Goal: Transaction & Acquisition: Purchase product/service

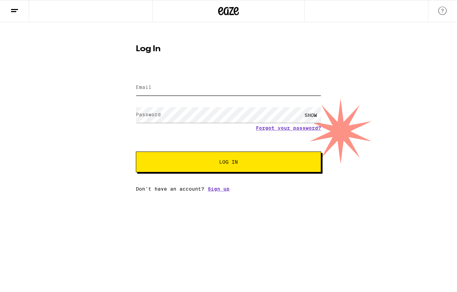
type input "[EMAIL_ADDRESS][DOMAIN_NAME]"
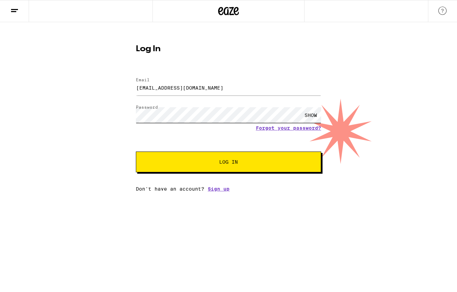
click at [228, 162] on button "Log In" at bounding box center [228, 161] width 185 height 21
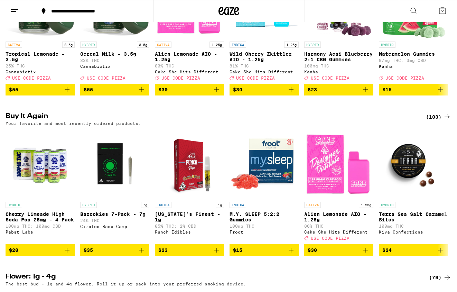
scroll to position [154, 0]
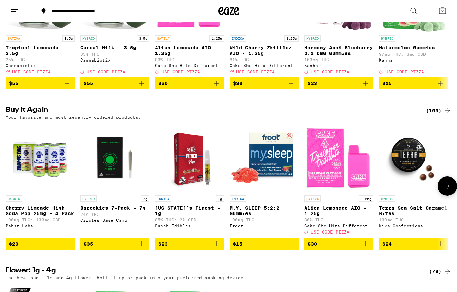
click at [72, 249] on button "$20" at bounding box center [40, 244] width 69 height 12
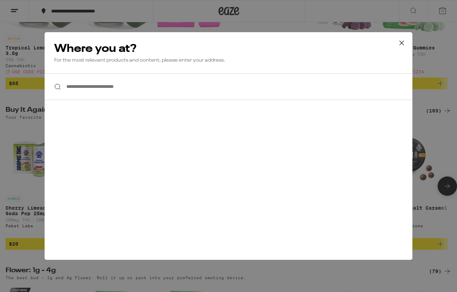
click at [72, 252] on div "**********" at bounding box center [229, 145] width 368 height 227
click at [401, 45] on icon at bounding box center [401, 43] width 10 height 10
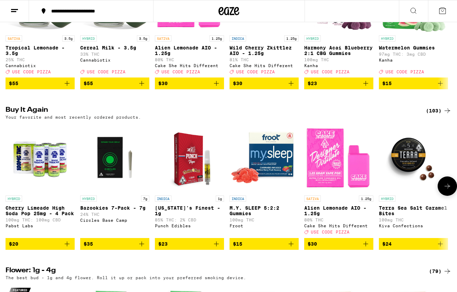
click at [68, 248] on icon "Add to bag" at bounding box center [67, 243] width 8 height 8
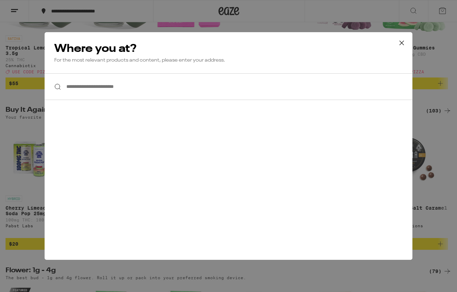
click at [153, 84] on input "**********" at bounding box center [229, 86] width 368 height 27
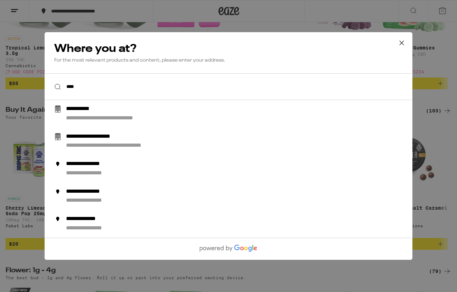
click at [299, 75] on input "***" at bounding box center [229, 86] width 368 height 27
click at [291, 84] on input "***" at bounding box center [229, 86] width 368 height 27
click at [283, 89] on input "***" at bounding box center [229, 86] width 368 height 27
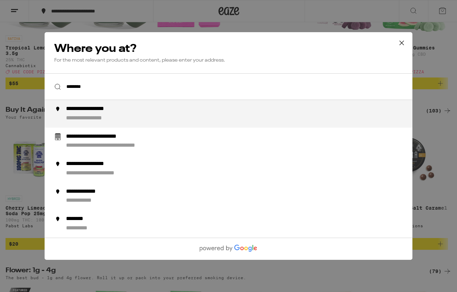
click at [284, 108] on div "**********" at bounding box center [242, 113] width 352 height 17
type input "**********"
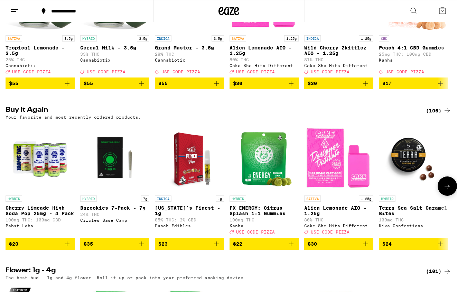
click at [65, 248] on icon "Add to bag" at bounding box center [67, 243] width 8 height 8
click at [65, 228] on div "Pabst Labs" at bounding box center [40, 225] width 69 height 4
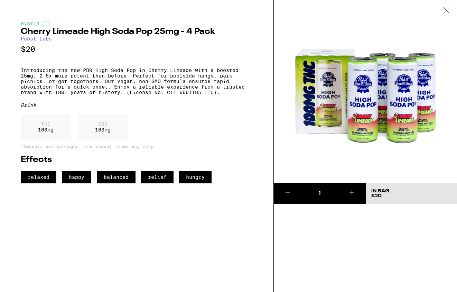
click at [65, 258] on div "Hybrid Cherry Limeade High Soda Pop 25mg - 4 Pack Pabst Labs $20 Introducing th…" at bounding box center [137, 146] width 274 height 292
click at [65, 257] on div "Hybrid Cherry Limeade High Soda Pop 25mg - 4 Pack Pabst Labs $20 Introducing th…" at bounding box center [137, 146] width 274 height 292
click at [67, 255] on div "Hybrid Cherry Limeade High Soda Pop 25mg - 4 Pack Pabst Labs $20 Introducing th…" at bounding box center [137, 146] width 274 height 292
click at [447, 8] on icon at bounding box center [446, 10] width 7 height 6
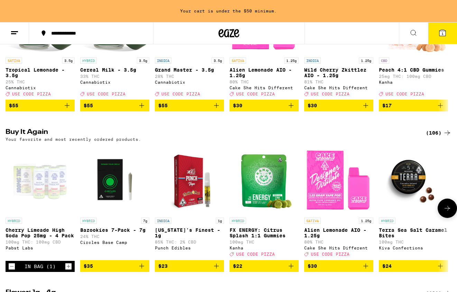
click at [67, 270] on icon "Increment" at bounding box center [68, 266] width 6 height 8
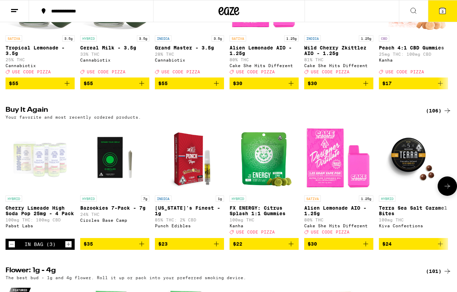
click at [70, 248] on icon "Increment" at bounding box center [68, 244] width 6 height 8
click at [446, 9] on icon at bounding box center [442, 11] width 8 height 8
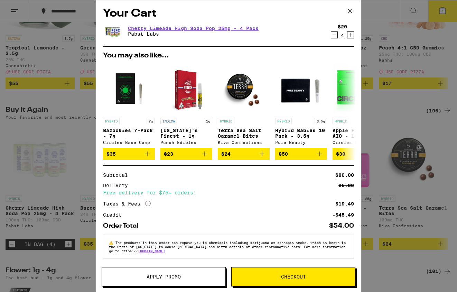
scroll to position [6, 0]
click at [351, 11] on icon at bounding box center [350, 11] width 10 height 10
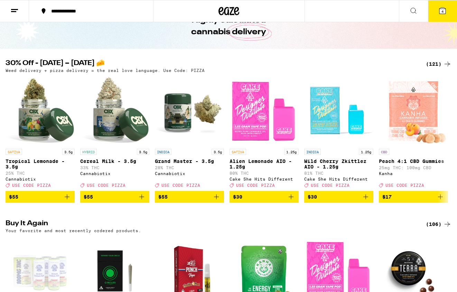
scroll to position [40, 0]
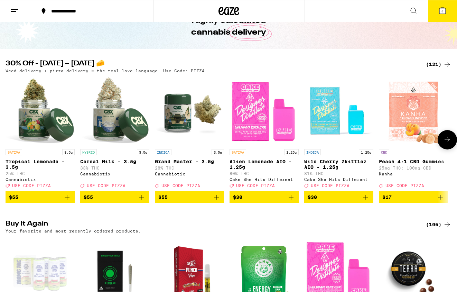
click at [290, 201] on icon "Add to bag" at bounding box center [291, 197] width 8 height 8
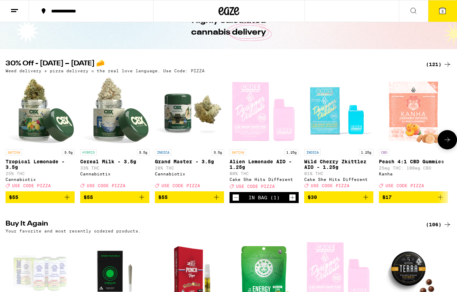
click at [290, 201] on icon "Increment" at bounding box center [292, 197] width 6 height 8
click at [440, 138] on button at bounding box center [446, 139] width 19 height 19
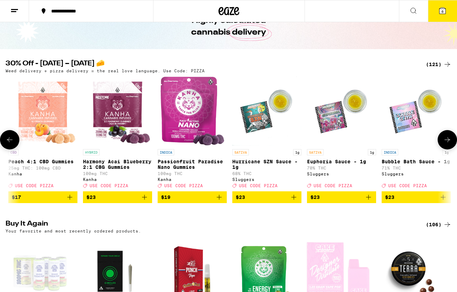
click at [440, 138] on button at bounding box center [446, 139] width 19 height 19
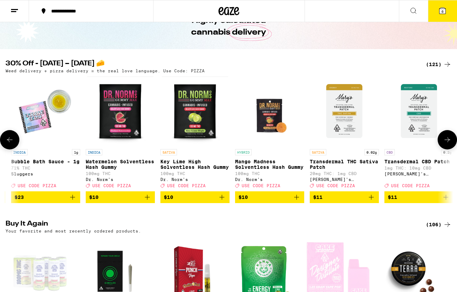
click at [440, 138] on button at bounding box center [446, 139] width 19 height 19
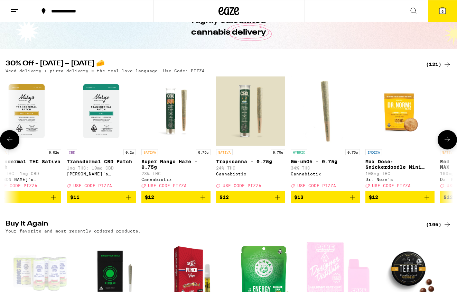
scroll to position [0, 1111]
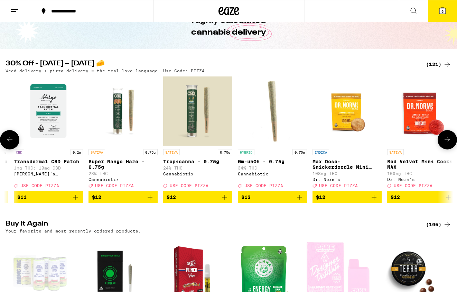
click at [440, 138] on button at bounding box center [446, 139] width 19 height 19
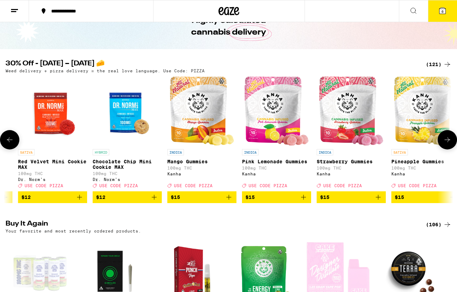
scroll to position [0, 1482]
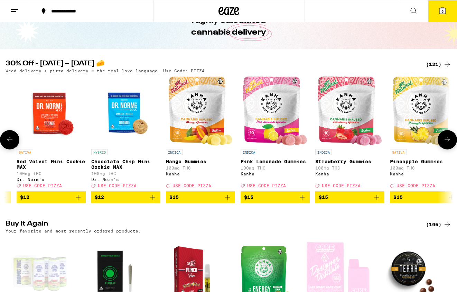
click at [440, 138] on button at bounding box center [446, 139] width 19 height 19
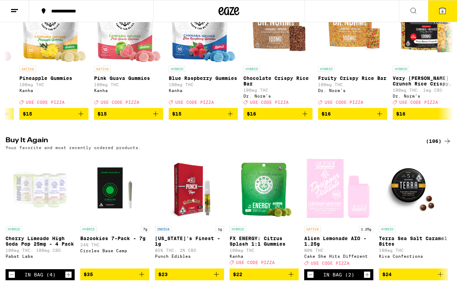
scroll to position [171, 0]
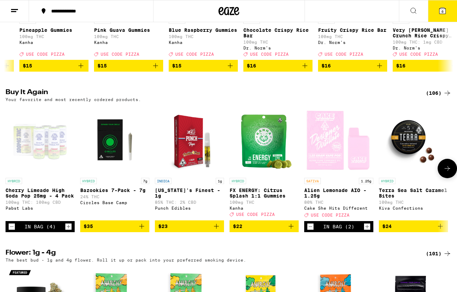
click at [294, 230] on icon "Add to bag" at bounding box center [291, 226] width 8 height 8
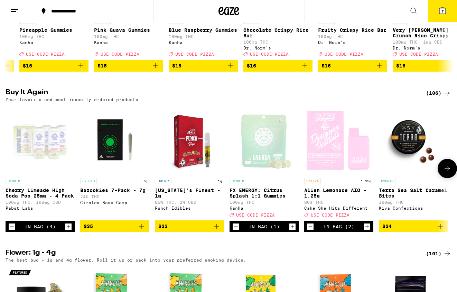
click at [444, 172] on icon at bounding box center [447, 168] width 8 height 8
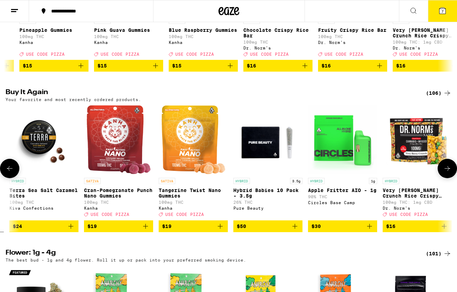
scroll to position [0, 370]
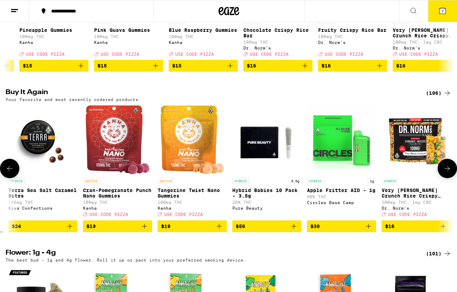
click at [145, 230] on icon "Add to bag" at bounding box center [144, 226] width 8 height 8
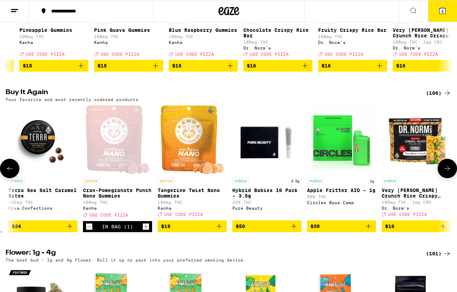
click at [220, 230] on icon "Add to bag" at bounding box center [219, 226] width 8 height 8
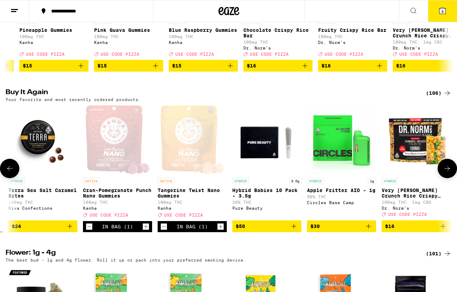
click at [449, 172] on icon at bounding box center [447, 168] width 8 height 8
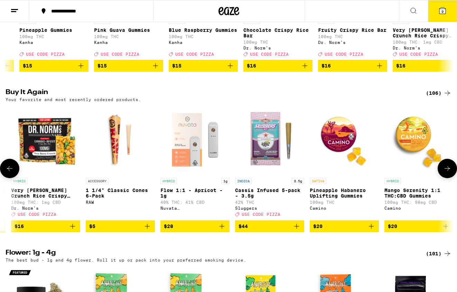
scroll to position [0, 0]
click at [148, 228] on icon "Add to bag" at bounding box center [147, 226] width 5 height 5
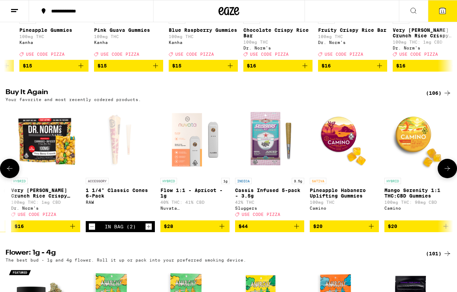
click at [442, 174] on button at bounding box center [446, 168] width 19 height 19
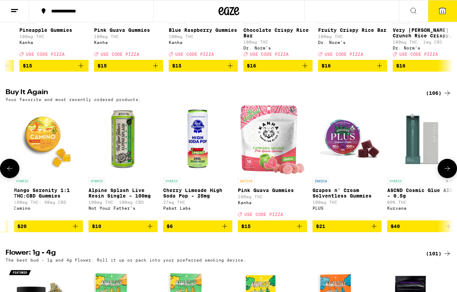
click at [443, 175] on button at bounding box center [446, 168] width 19 height 19
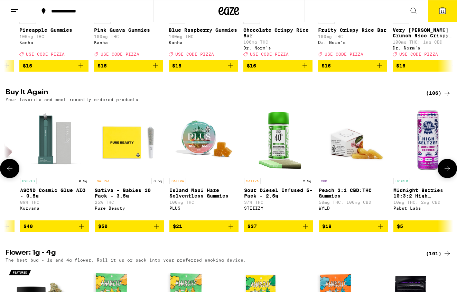
scroll to position [0, 1482]
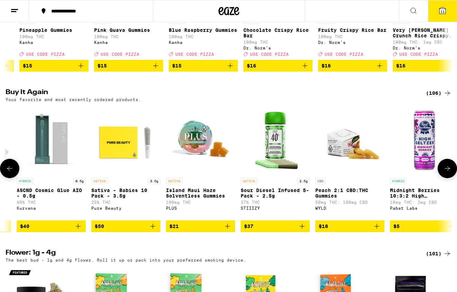
click at [443, 175] on button at bounding box center [446, 168] width 19 height 19
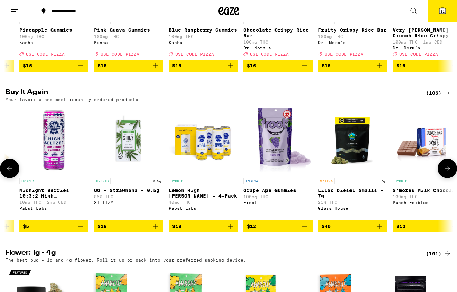
click at [443, 175] on button at bounding box center [446, 168] width 19 height 19
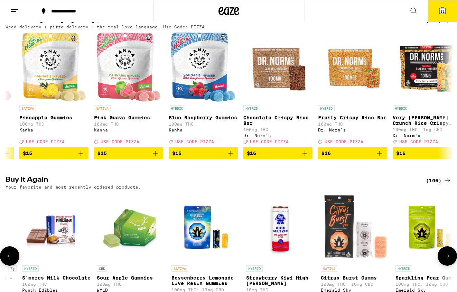
scroll to position [47, 0]
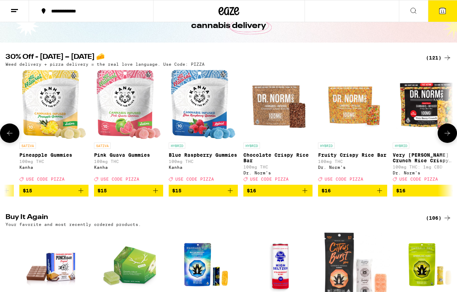
click at [443, 133] on icon at bounding box center [447, 133] width 8 height 8
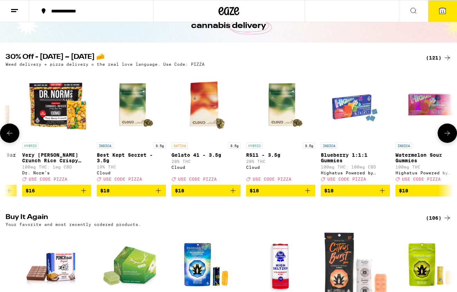
click at [13, 131] on button at bounding box center [9, 132] width 19 height 19
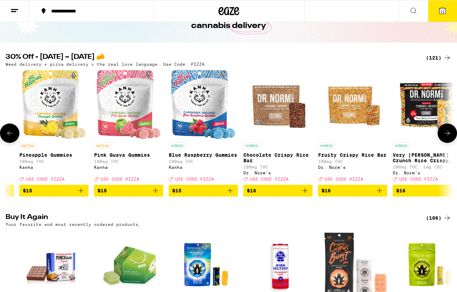
click at [442, 132] on button at bounding box center [446, 132] width 19 height 19
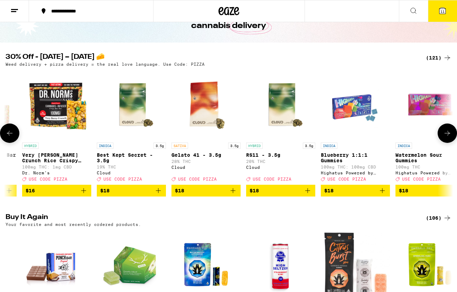
click at [442, 132] on button at bounding box center [446, 132] width 19 height 19
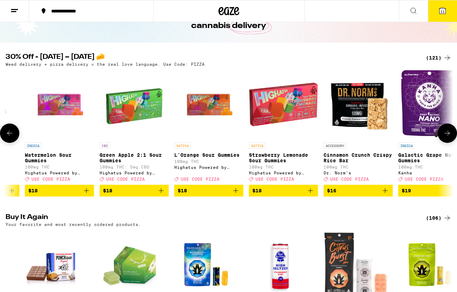
click at [442, 132] on button at bounding box center [446, 132] width 19 height 19
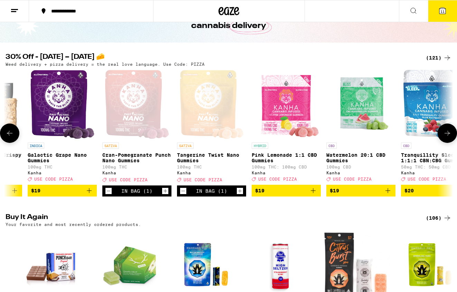
click at [442, 132] on button at bounding box center [446, 132] width 19 height 19
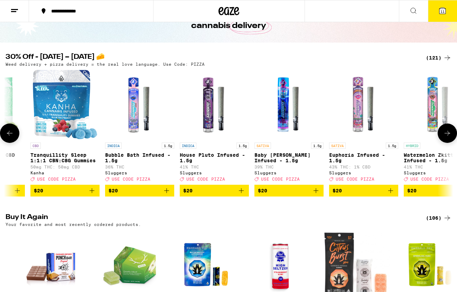
click at [442, 132] on button at bounding box center [446, 132] width 19 height 19
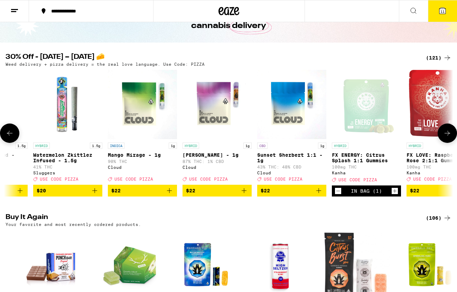
click at [442, 132] on button at bounding box center [446, 132] width 19 height 19
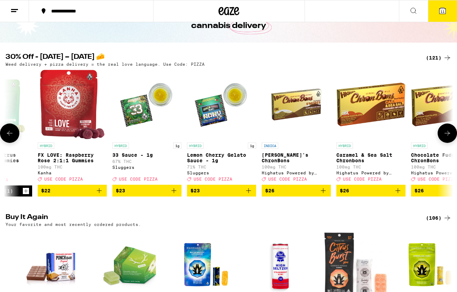
scroll to position [0, 4074]
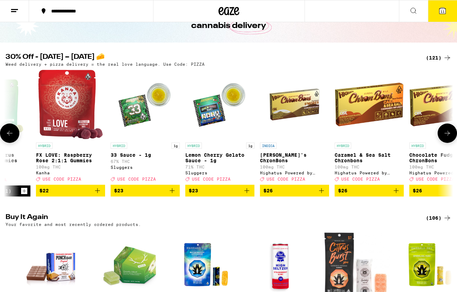
click at [442, 132] on button at bounding box center [446, 132] width 19 height 19
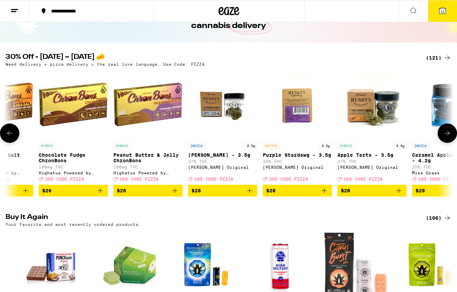
click at [442, 132] on button at bounding box center [446, 132] width 19 height 19
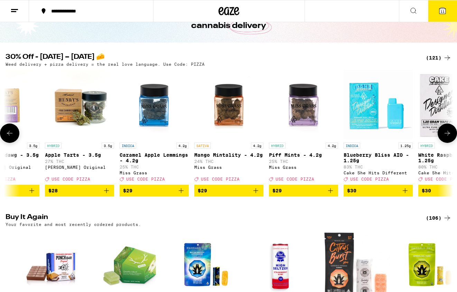
scroll to position [0, 4815]
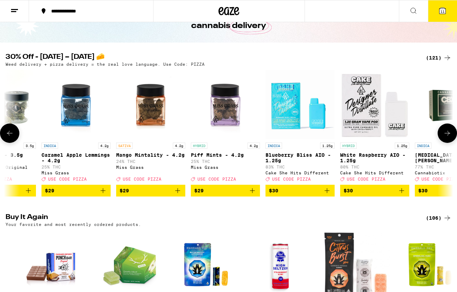
click at [442, 132] on button at bounding box center [446, 132] width 19 height 19
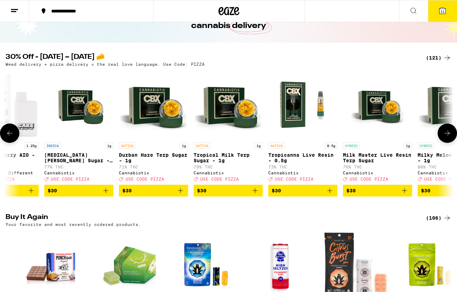
click at [442, 132] on button at bounding box center [446, 132] width 19 height 19
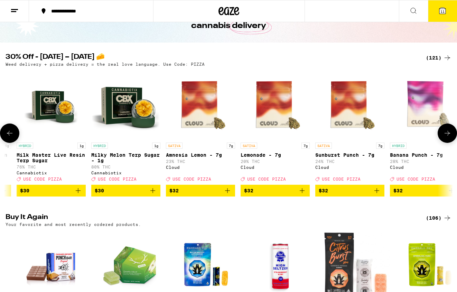
scroll to position [0, 5556]
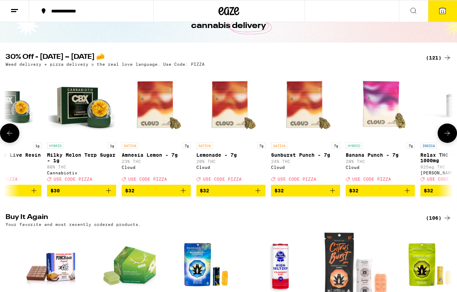
click at [409, 195] on icon "Add to bag" at bounding box center [407, 190] width 8 height 8
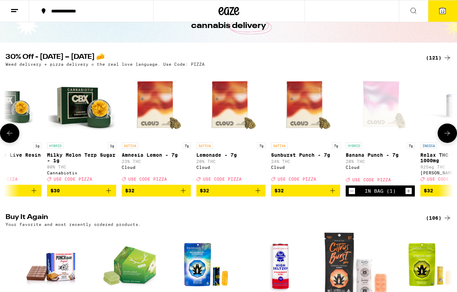
click at [447, 137] on icon at bounding box center [447, 133] width 8 height 8
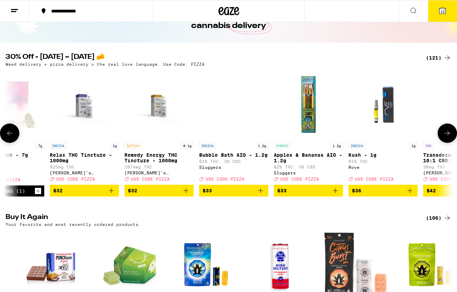
click at [447, 137] on icon at bounding box center [447, 133] width 8 height 8
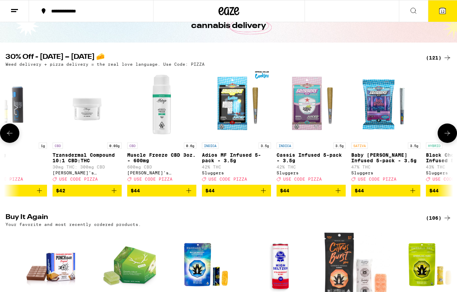
click at [447, 137] on icon at bounding box center [447, 133] width 8 height 8
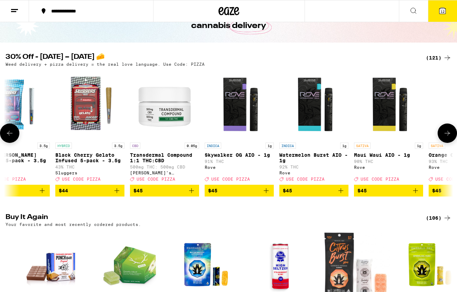
click at [447, 137] on icon at bounding box center [447, 133] width 8 height 8
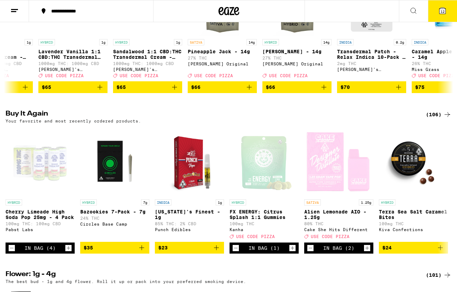
scroll to position [0, 0]
click at [68, 252] on icon "Increment" at bounding box center [68, 248] width 6 height 8
click at [440, 10] on icon at bounding box center [442, 11] width 6 height 6
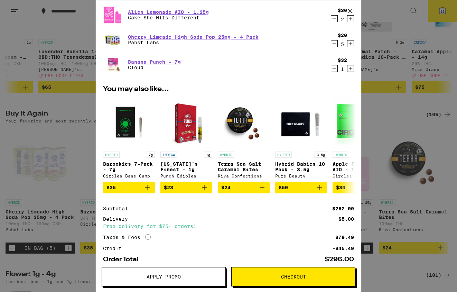
scroll to position [145, 0]
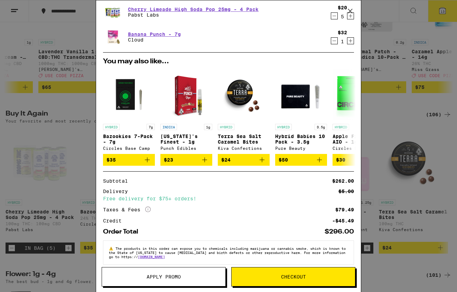
click at [157, 273] on button "Apply Promo" at bounding box center [164, 276] width 124 height 19
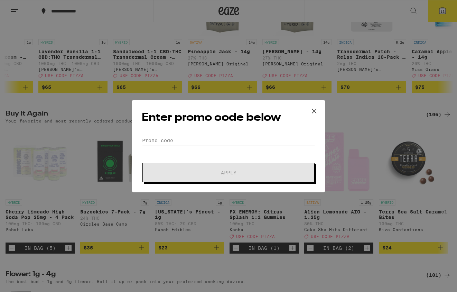
click at [213, 131] on div "Enter promo code below Promo Code Apply" at bounding box center [228, 146] width 193 height 92
click at [211, 139] on input "Promo Code" at bounding box center [228, 140] width 173 height 10
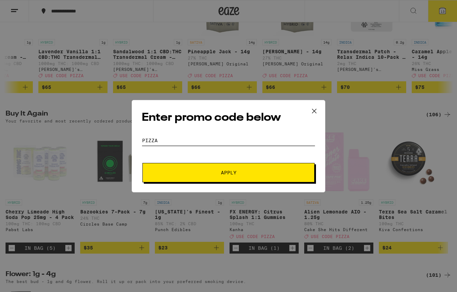
type input "pizza"
click at [223, 171] on span "Apply" at bounding box center [229, 172] width 16 height 5
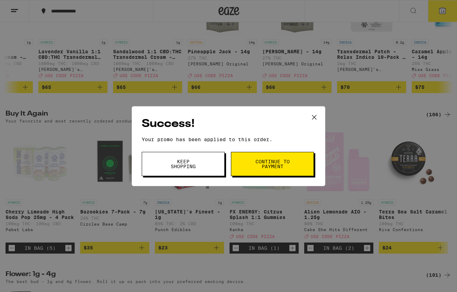
click at [269, 164] on span "Continue to payment" at bounding box center [272, 164] width 35 height 10
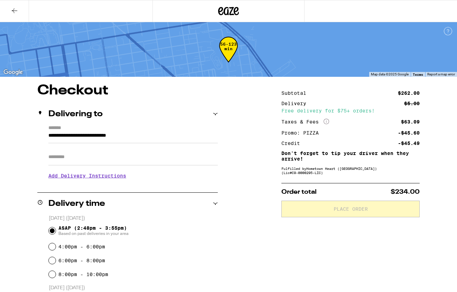
click at [17, 11] on icon at bounding box center [14, 11] width 8 height 8
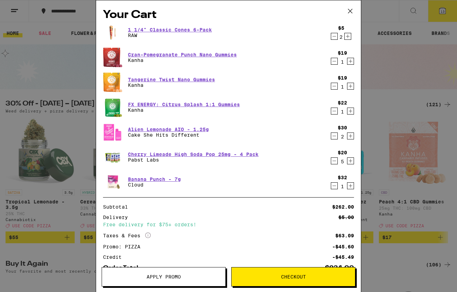
click at [349, 62] on icon "Increment" at bounding box center [351, 61] width 4 height 4
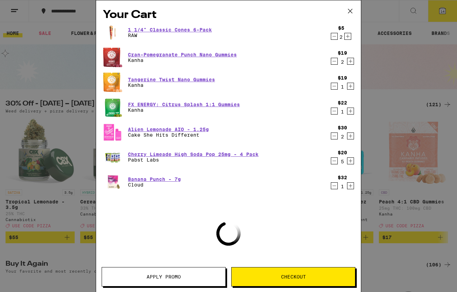
drag, startPoint x: 349, startPoint y: 62, endPoint x: 346, endPoint y: 10, distance: 51.6
click at [349, 62] on icon "Increment" at bounding box center [351, 61] width 4 height 4
click at [352, 10] on icon at bounding box center [350, 11] width 10 height 10
click at [346, 10] on icon at bounding box center [350, 11] width 10 height 10
click at [352, 10] on div "Your Cart 1 1/4" Classic Cones 6-Pack RAW $5 2 Cran-Pomegranate Punch Nano Gumm…" at bounding box center [228, 146] width 457 height 292
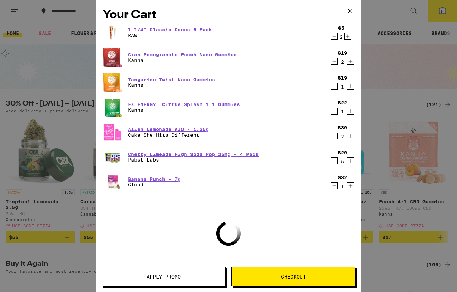
click at [352, 10] on div "Your Cart 1 1/4" Classic Cones 6-Pack RAW $5 2 Cran-Pomegranate Punch Nano Gumm…" at bounding box center [228, 146] width 457 height 292
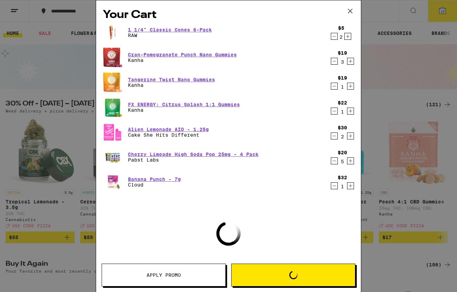
click at [352, 12] on icon at bounding box center [350, 11] width 10 height 10
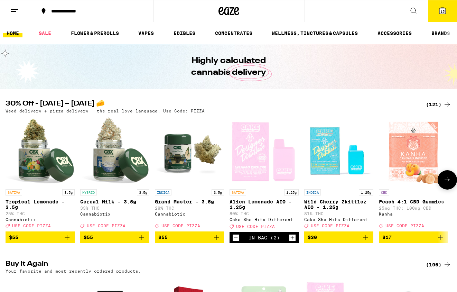
click at [444, 179] on icon at bounding box center [447, 180] width 8 height 8
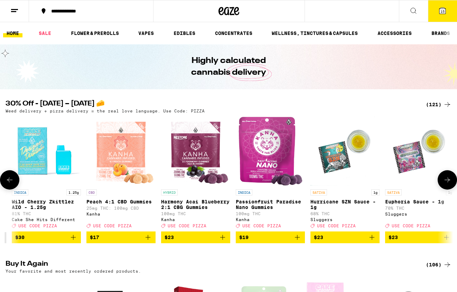
scroll to position [0, 370]
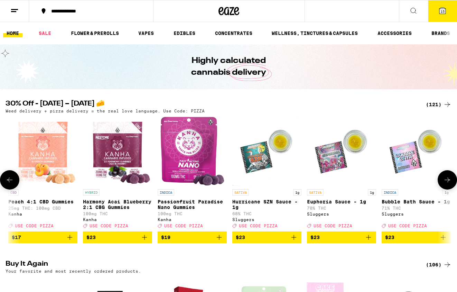
click at [444, 179] on icon at bounding box center [447, 180] width 8 height 8
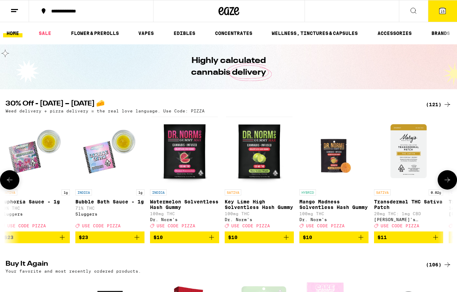
scroll to position [0, 741]
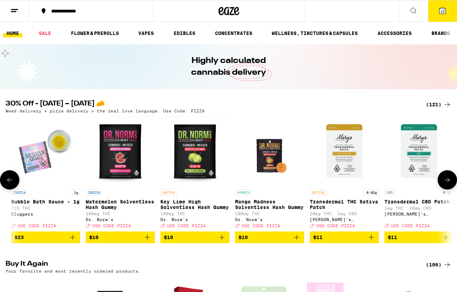
click at [293, 240] on icon "Add to bag" at bounding box center [296, 237] width 8 height 8
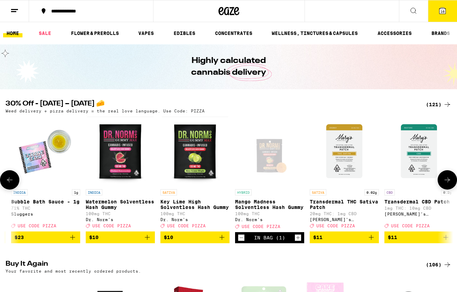
click at [447, 182] on icon at bounding box center [447, 179] width 6 height 5
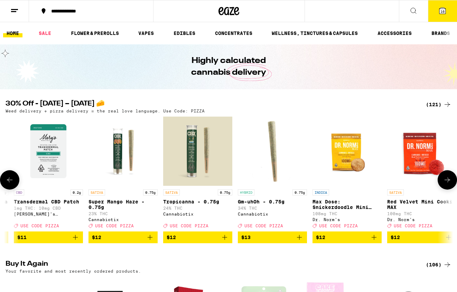
click at [447, 182] on icon at bounding box center [447, 179] width 6 height 5
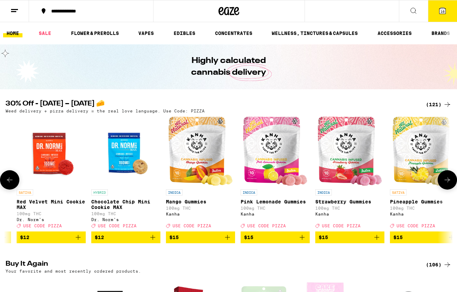
click at [453, 187] on button at bounding box center [446, 179] width 19 height 19
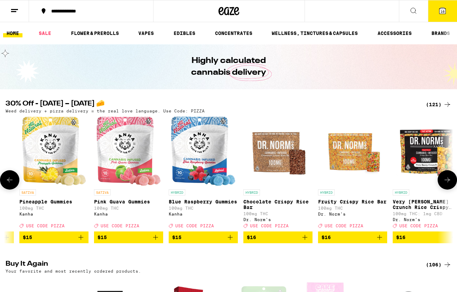
click at [89, 243] on div "SATIVA 3.5g Tropical Lemonade - 3.5g 25% THC Cannabiotix Deal Created with Sket…" at bounding box center [228, 179] width 457 height 126
click at [79, 241] on icon "Add to bag" at bounding box center [81, 237] width 8 height 8
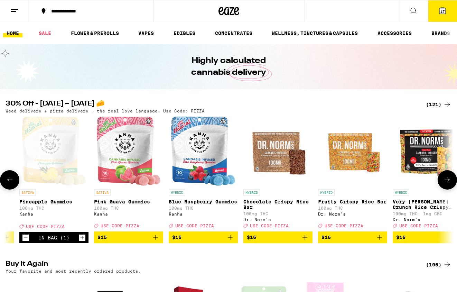
click at [448, 182] on icon at bounding box center [447, 179] width 6 height 5
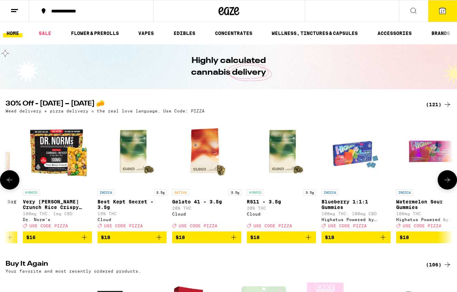
scroll to position [0, 2222]
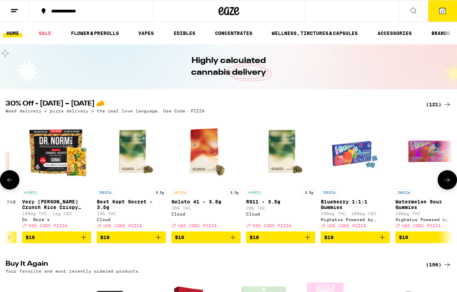
click at [85, 240] on icon "Add to bag" at bounding box center [83, 237] width 8 height 8
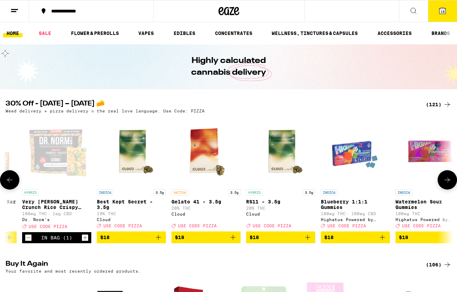
click at [449, 182] on icon at bounding box center [447, 180] width 8 height 8
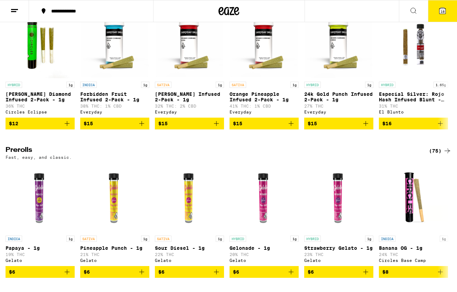
scroll to position [1353, 0]
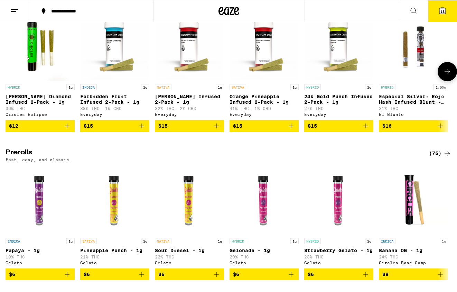
click at [446, 76] on icon at bounding box center [447, 71] width 8 height 8
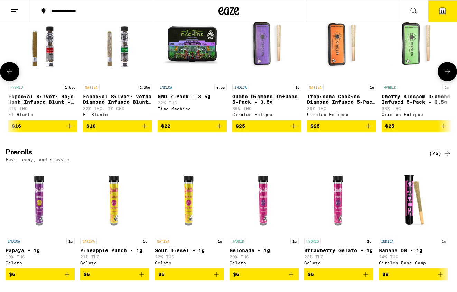
click at [446, 76] on icon at bounding box center [447, 71] width 8 height 8
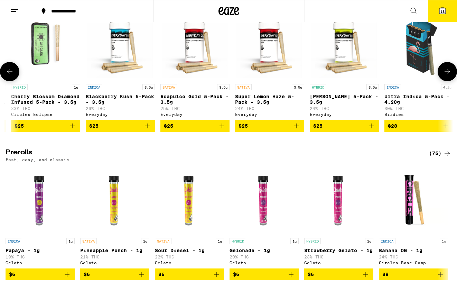
click at [446, 76] on icon at bounding box center [447, 71] width 8 height 8
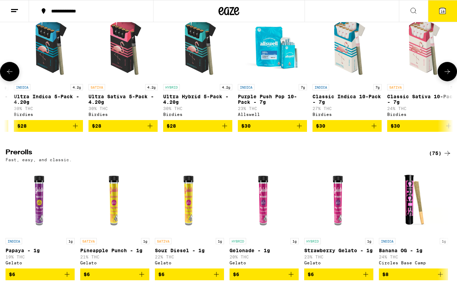
click at [446, 76] on icon at bounding box center [447, 71] width 8 height 8
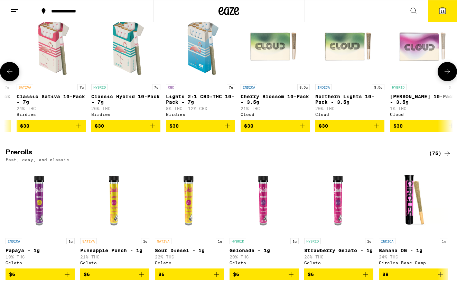
click at [446, 76] on icon at bounding box center [447, 71] width 8 height 8
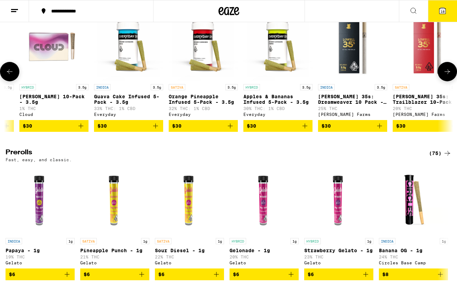
click at [446, 76] on icon at bounding box center [447, 71] width 8 height 8
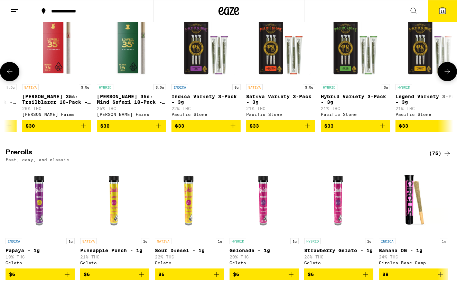
click at [446, 76] on icon at bounding box center [447, 71] width 8 height 8
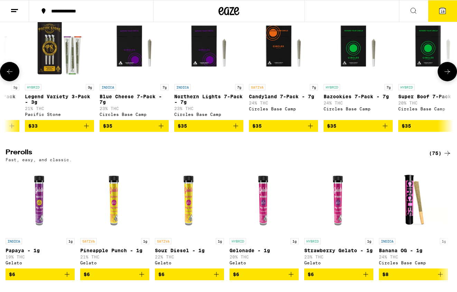
click at [446, 76] on icon at bounding box center [447, 71] width 8 height 8
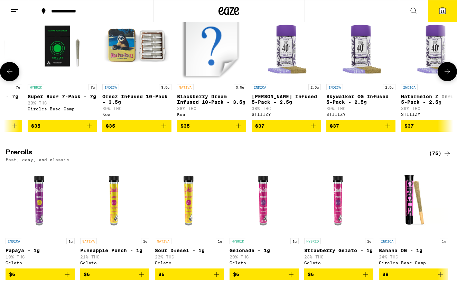
click at [446, 76] on icon at bounding box center [447, 71] width 8 height 8
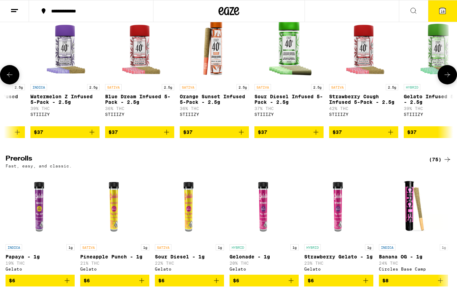
click at [446, 79] on icon at bounding box center [447, 74] width 8 height 8
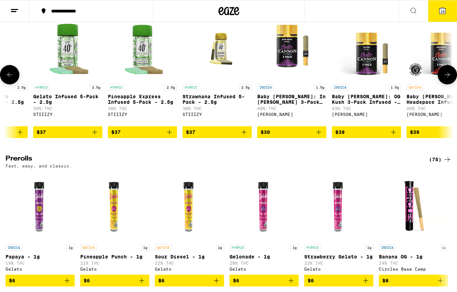
click at [446, 79] on icon at bounding box center [447, 74] width 8 height 8
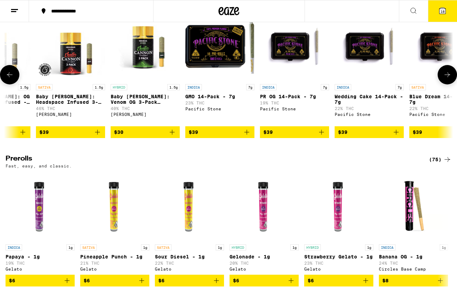
click at [446, 79] on icon at bounding box center [447, 74] width 8 height 8
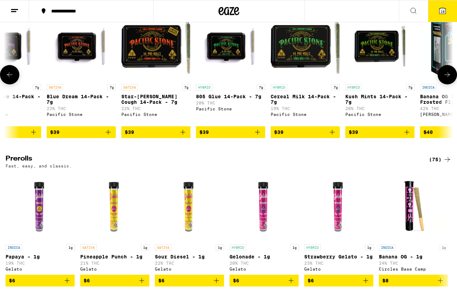
click at [446, 79] on icon at bounding box center [447, 74] width 8 height 8
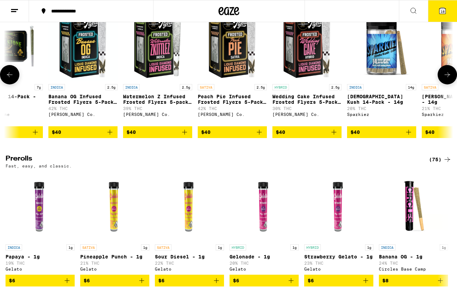
click at [446, 79] on icon at bounding box center [447, 74] width 8 height 8
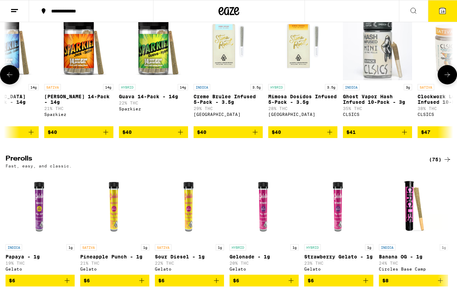
click at [446, 79] on icon at bounding box center [447, 74] width 8 height 8
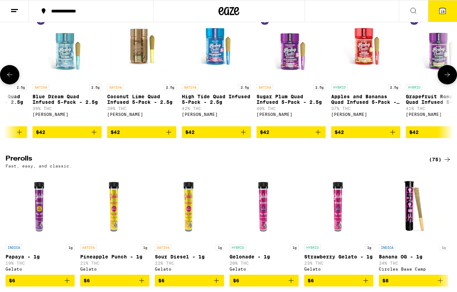
click at [446, 79] on icon at bounding box center [447, 74] width 8 height 8
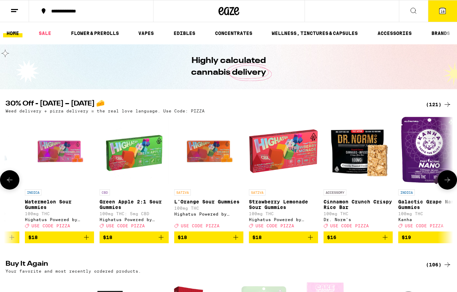
scroll to position [0, 0]
click at [444, 180] on icon at bounding box center [447, 180] width 8 height 8
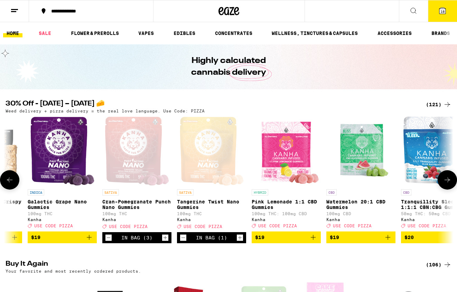
click at [444, 180] on icon at bounding box center [447, 180] width 8 height 8
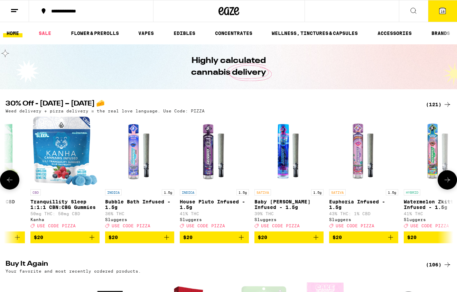
click at [444, 180] on icon at bounding box center [447, 180] width 8 height 8
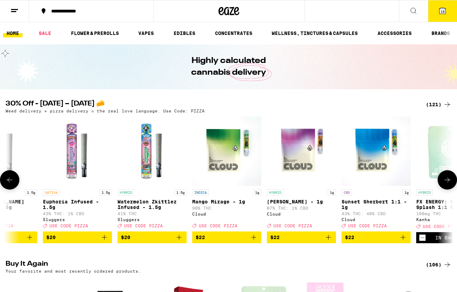
scroll to position [0, 3704]
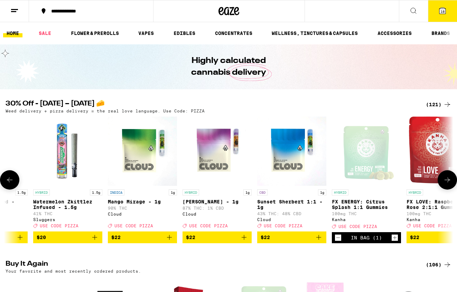
click at [10, 189] on button at bounding box center [9, 179] width 19 height 19
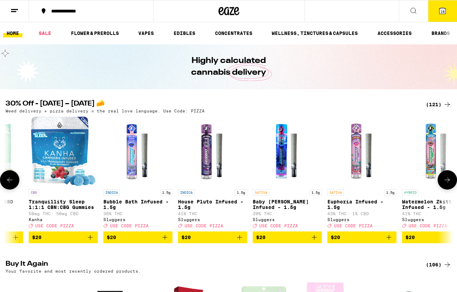
scroll to position [0, 3334]
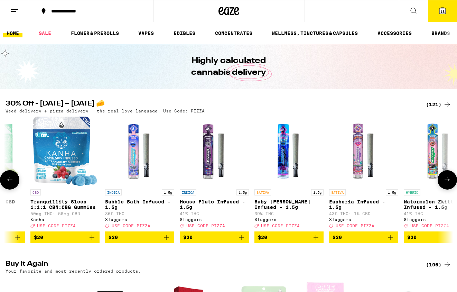
click at [445, 177] on button at bounding box center [446, 179] width 19 height 19
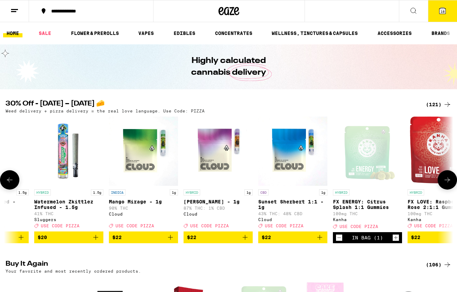
click at [445, 177] on button at bounding box center [446, 179] width 19 height 19
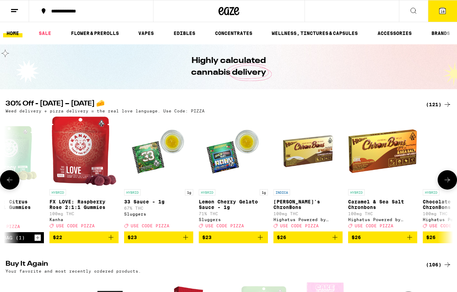
click at [445, 177] on button at bounding box center [446, 179] width 19 height 19
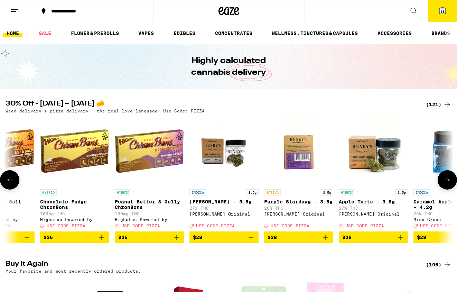
click at [445, 177] on button at bounding box center [446, 179] width 19 height 19
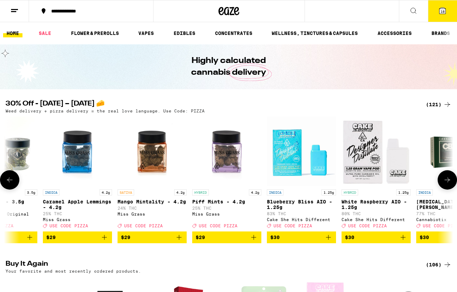
click at [445, 177] on button at bounding box center [446, 179] width 19 height 19
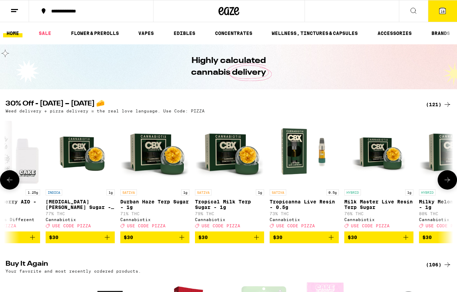
click at [445, 177] on button at bounding box center [446, 179] width 19 height 19
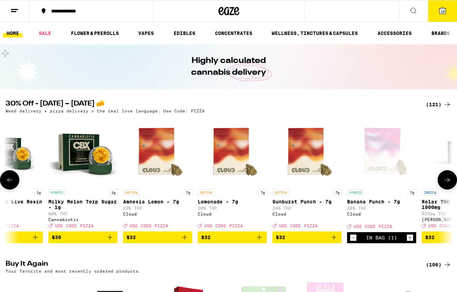
click at [445, 177] on button at bounding box center [446, 179] width 19 height 19
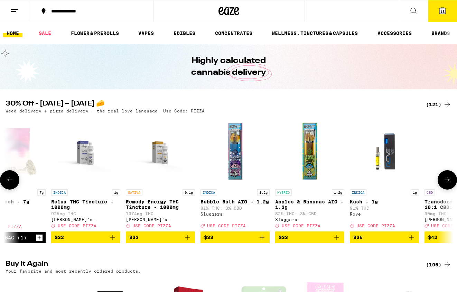
click at [445, 177] on button at bounding box center [446, 179] width 19 height 19
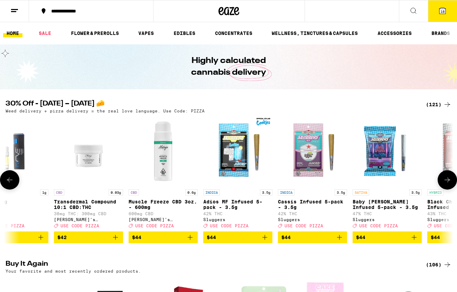
click at [445, 177] on button at bounding box center [446, 179] width 19 height 19
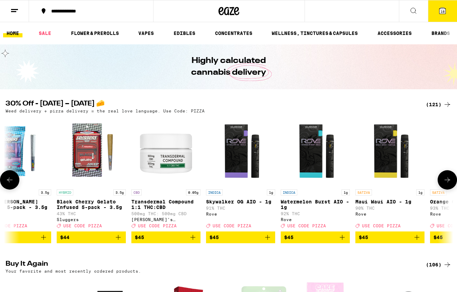
click at [445, 177] on button at bounding box center [446, 179] width 19 height 19
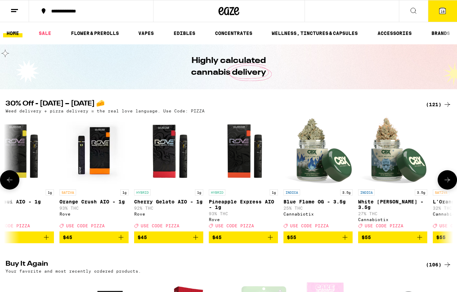
click at [445, 177] on button at bounding box center [446, 179] width 19 height 19
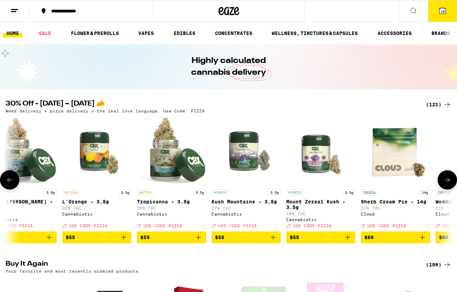
click at [445, 177] on button at bounding box center [446, 179] width 19 height 19
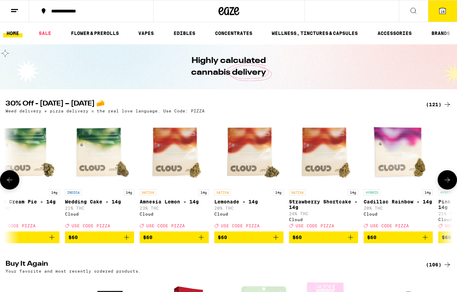
click at [445, 177] on button at bounding box center [446, 179] width 19 height 19
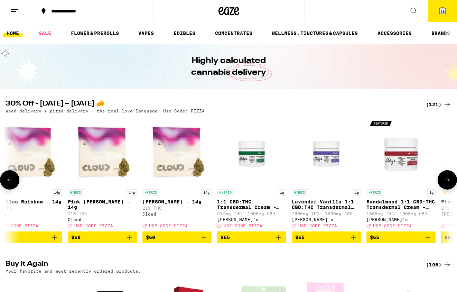
click at [445, 177] on button at bounding box center [446, 179] width 19 height 19
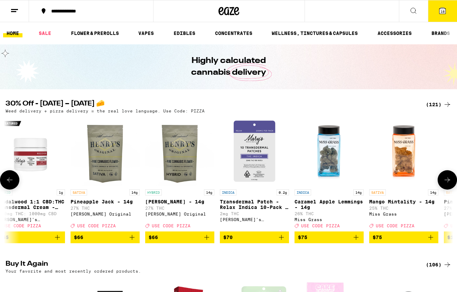
click at [445, 177] on button at bounding box center [446, 179] width 19 height 19
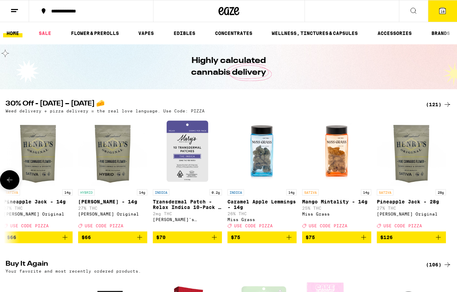
click at [445, 177] on div at bounding box center [446, 179] width 19 height 19
click at [450, 7] on button "18" at bounding box center [442, 10] width 29 height 21
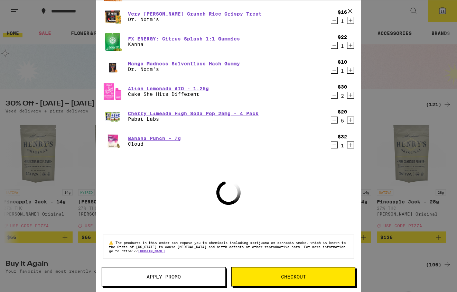
scroll to position [116, 0]
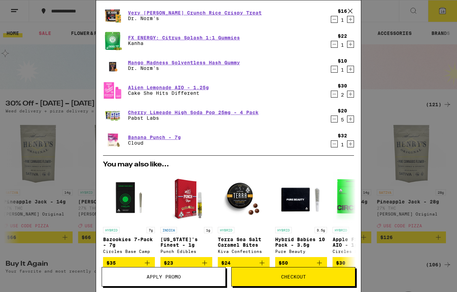
click at [295, 278] on span "Checkout" at bounding box center [293, 276] width 25 height 5
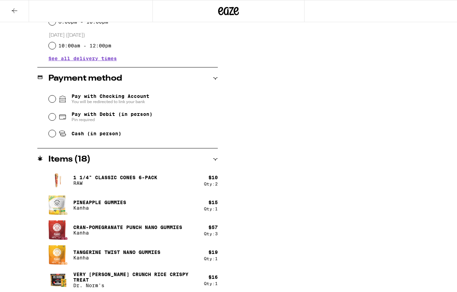
scroll to position [254, 0]
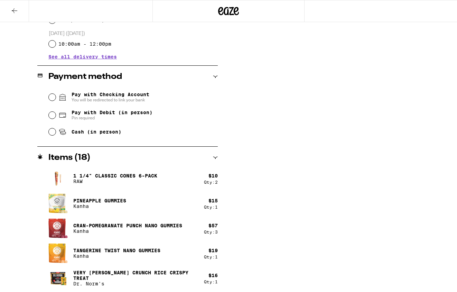
click at [114, 133] on span "Cash (in person)" at bounding box center [97, 132] width 50 height 6
click at [56, 133] on input "Cash (in person)" at bounding box center [52, 131] width 7 height 7
radio input "true"
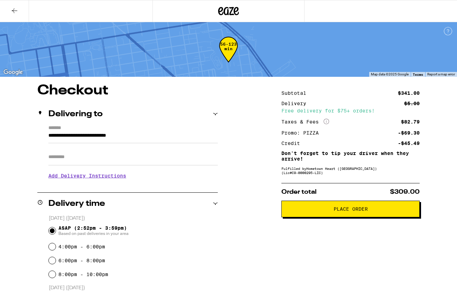
scroll to position [0, 0]
click at [340, 211] on span "Place Order" at bounding box center [350, 208] width 34 height 5
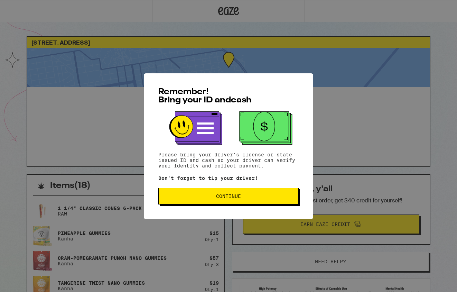
click at [265, 190] on button "Continue" at bounding box center [228, 196] width 140 height 17
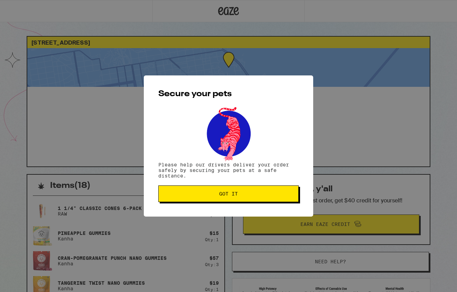
click at [265, 190] on button "Got it" at bounding box center [228, 193] width 140 height 17
